Goal: Check status

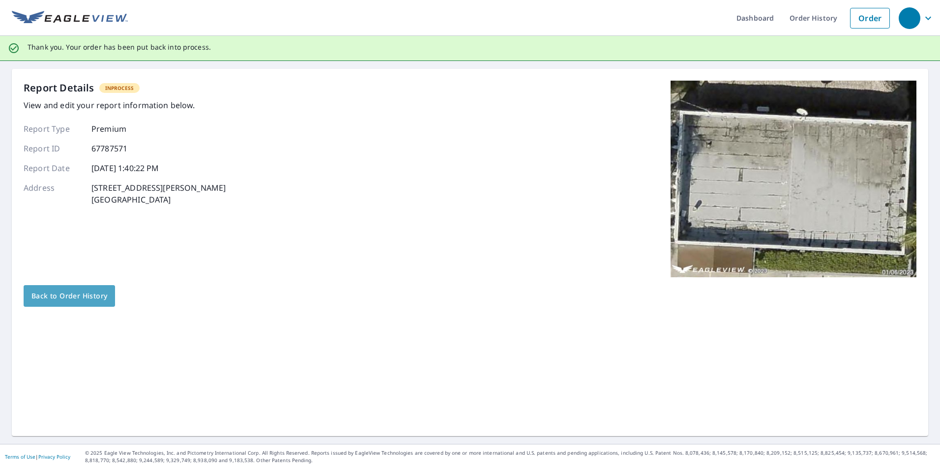
click at [73, 295] on span "Back to Order History" at bounding box center [69, 296] width 76 height 12
